Goal: Transaction & Acquisition: Download file/media

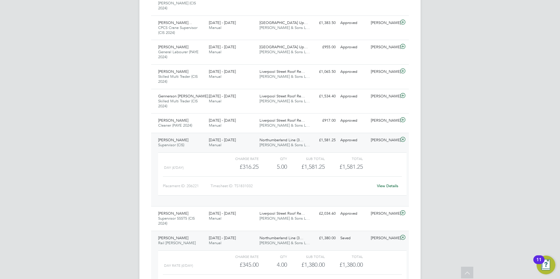
click at [380, 279] on link "View Details" at bounding box center [387, 284] width 21 height 5
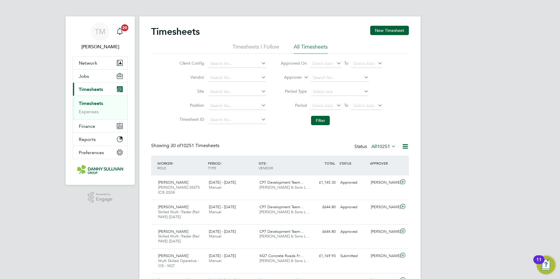
click at [98, 104] on link "Timesheets" at bounding box center [91, 104] width 24 height 6
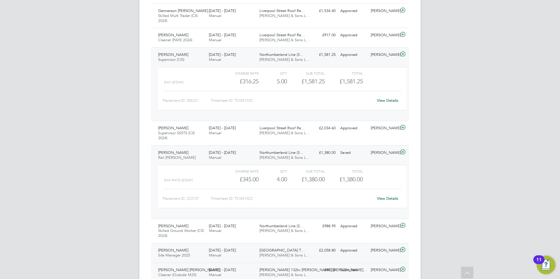
scroll to position [498, 0]
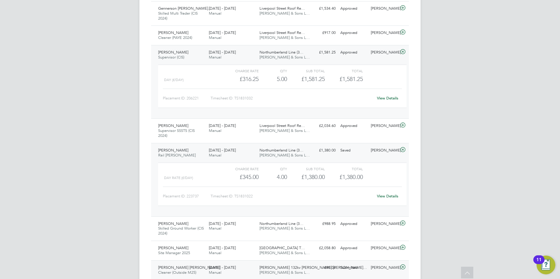
click at [187, 265] on span "[PERSON_NAME] [PERSON_NAME]" at bounding box center [189, 267] width 62 height 5
click at [260, 265] on span "[PERSON_NAME] 132kv [PERSON_NAME] [PERSON_NAME]…" at bounding box center [314, 267] width 108 height 5
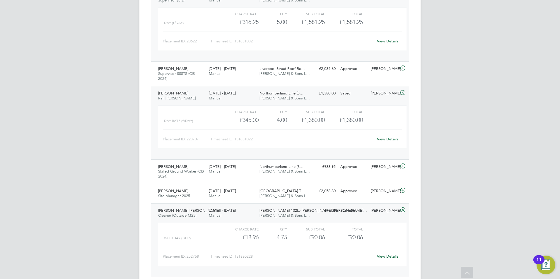
scroll to position [557, 0]
click at [388, 253] on link "View Details" at bounding box center [387, 255] width 21 height 5
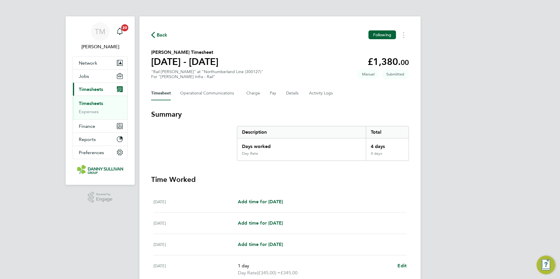
click at [427, 97] on div "TM Tai Marjadsingh Notifications 20 Applications: Network Team Members Business…" at bounding box center [280, 210] width 560 height 421
click at [406, 35] on button "Timesheets Menu" at bounding box center [403, 34] width 11 height 9
click at [416, 94] on div "Back Following Mark as absent Download timesheet Robert Horn's Timesheet 20 - 2…" at bounding box center [279, 213] width 281 height 395
click at [405, 35] on button "Timesheets Menu" at bounding box center [403, 34] width 11 height 9
click at [390, 59] on link "Download timesheet" at bounding box center [374, 60] width 70 height 12
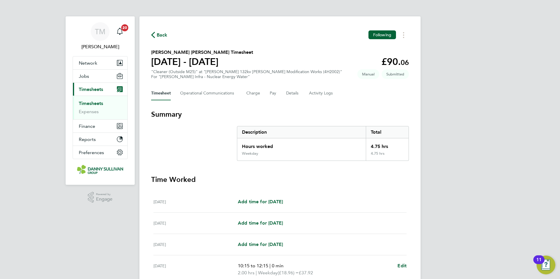
click at [474, 176] on div "TM Tai Marjadsingh Notifications 20 Applications: Network Team Members Business…" at bounding box center [280, 207] width 560 height 414
